Goal: Task Accomplishment & Management: Manage account settings

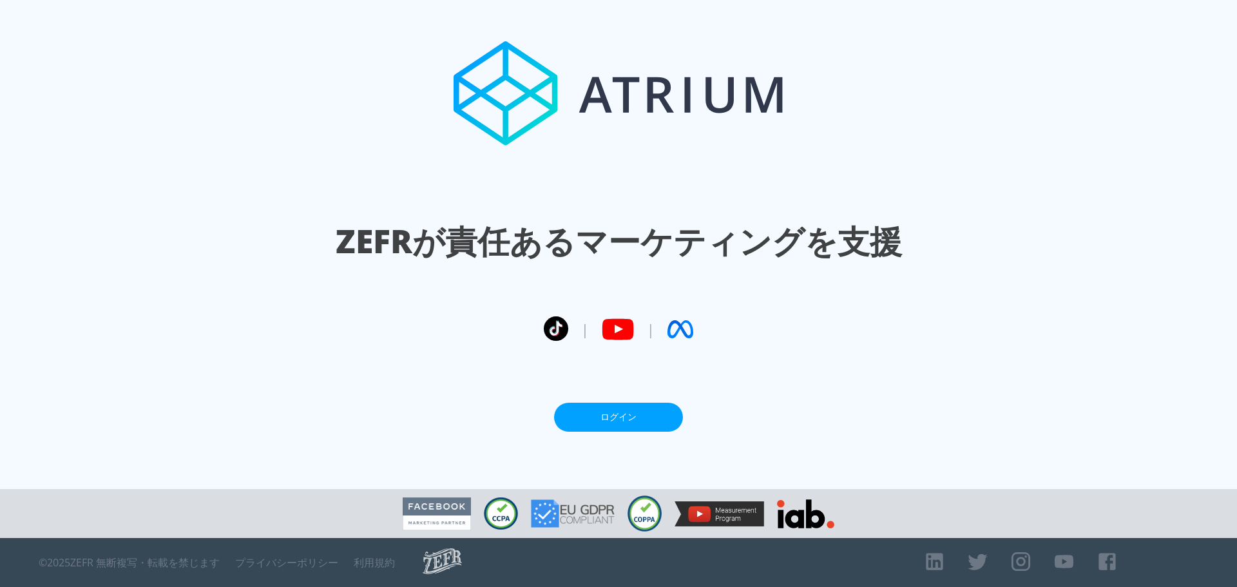
click at [590, 415] on link "ログイン" at bounding box center [618, 417] width 129 height 29
click at [628, 430] on link "ログイン" at bounding box center [618, 417] width 129 height 29
click at [630, 408] on link "ログイン" at bounding box center [618, 417] width 129 height 29
click at [615, 409] on link "ログイン" at bounding box center [618, 417] width 129 height 29
click at [575, 421] on link "ログイン" at bounding box center [618, 417] width 129 height 29
